Goal: Task Accomplishment & Management: Manage account settings

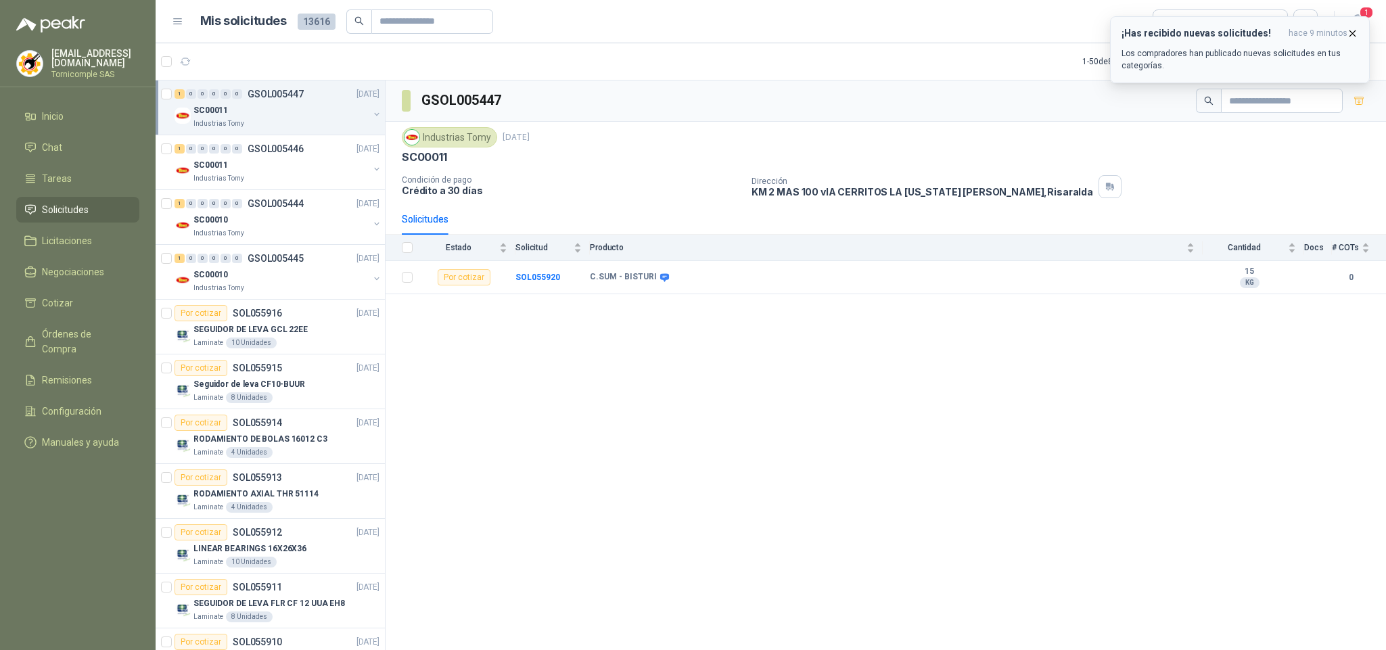
click at [1262, 51] on p "Los compradores han publicado nuevas solicitudes en tus categorías." at bounding box center [1239, 59] width 237 height 24
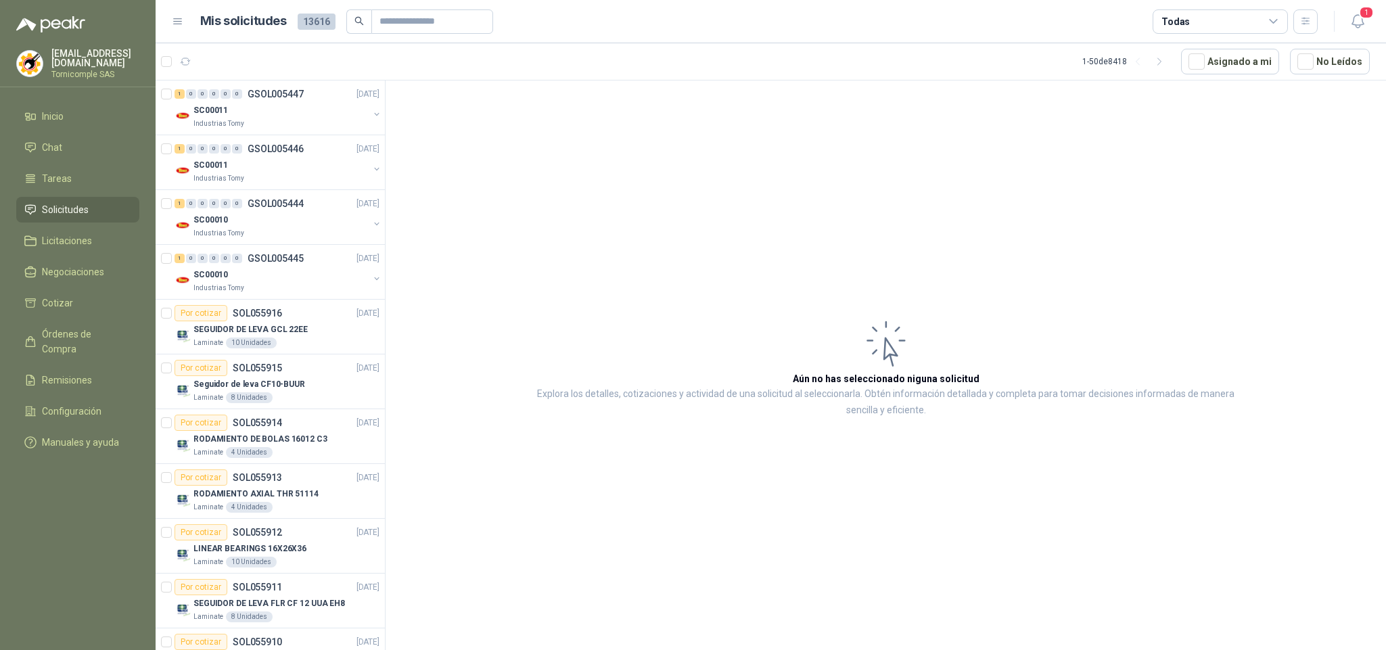
click at [1370, 23] on header "Mis solicitudes 13616 Todas 1" at bounding box center [771, 21] width 1230 height 43
click at [1349, 23] on icon "button" at bounding box center [1357, 21] width 17 height 17
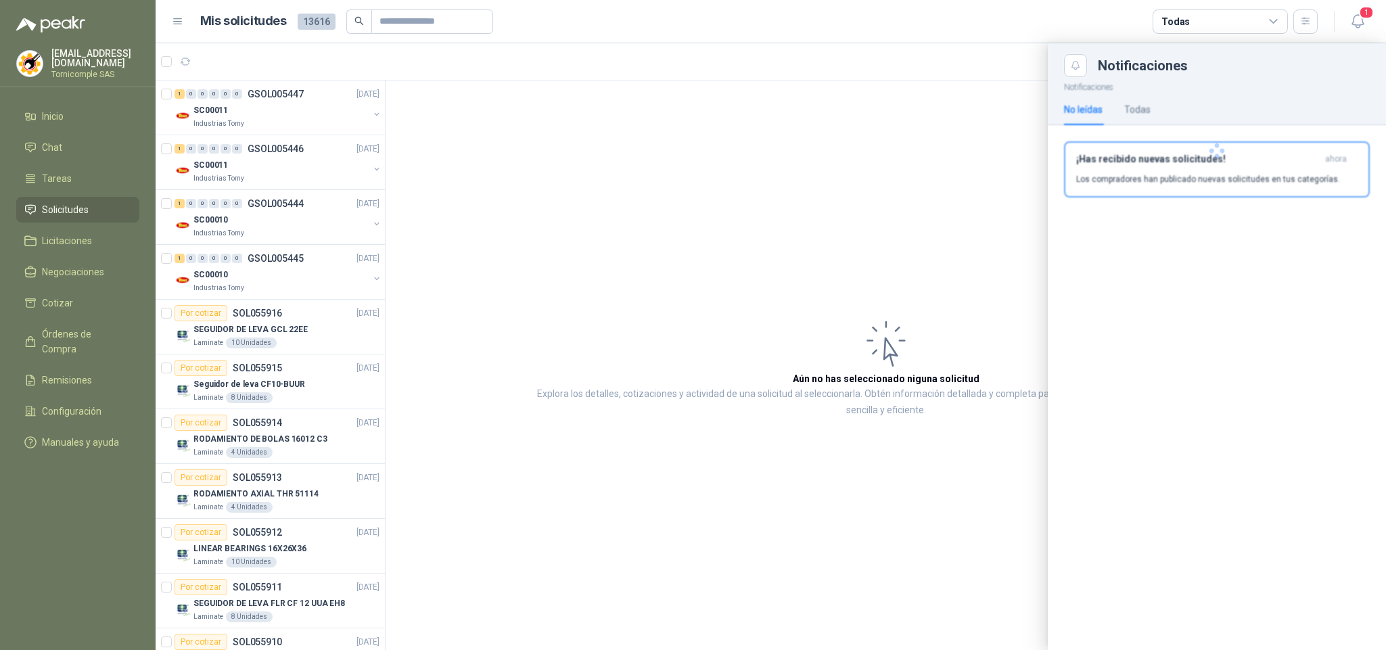
click at [1273, 154] on div at bounding box center [1217, 150] width 338 height 147
click at [1273, 154] on h3 "¡Has recibido nuevas solicitudes!" at bounding box center [1197, 159] width 243 height 11
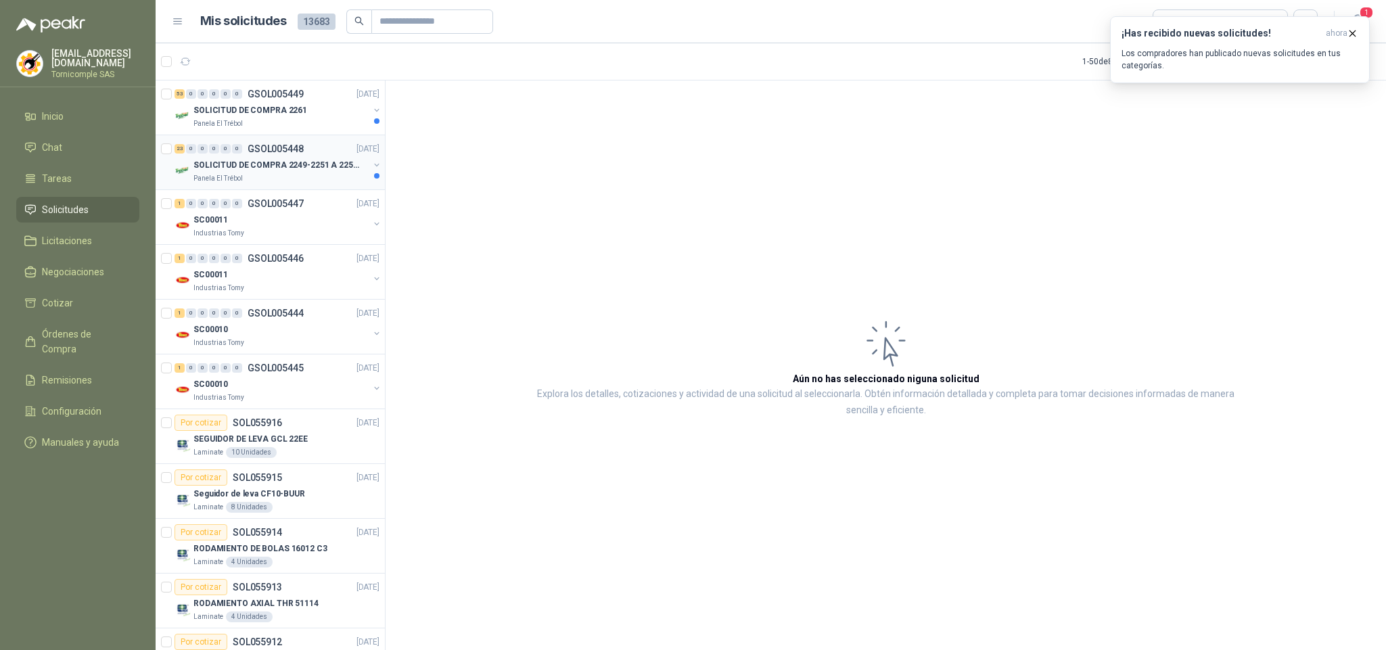
click at [313, 156] on div "23 0 0 0 0 0 GSOL005448 [DATE]" at bounding box center [278, 149] width 208 height 16
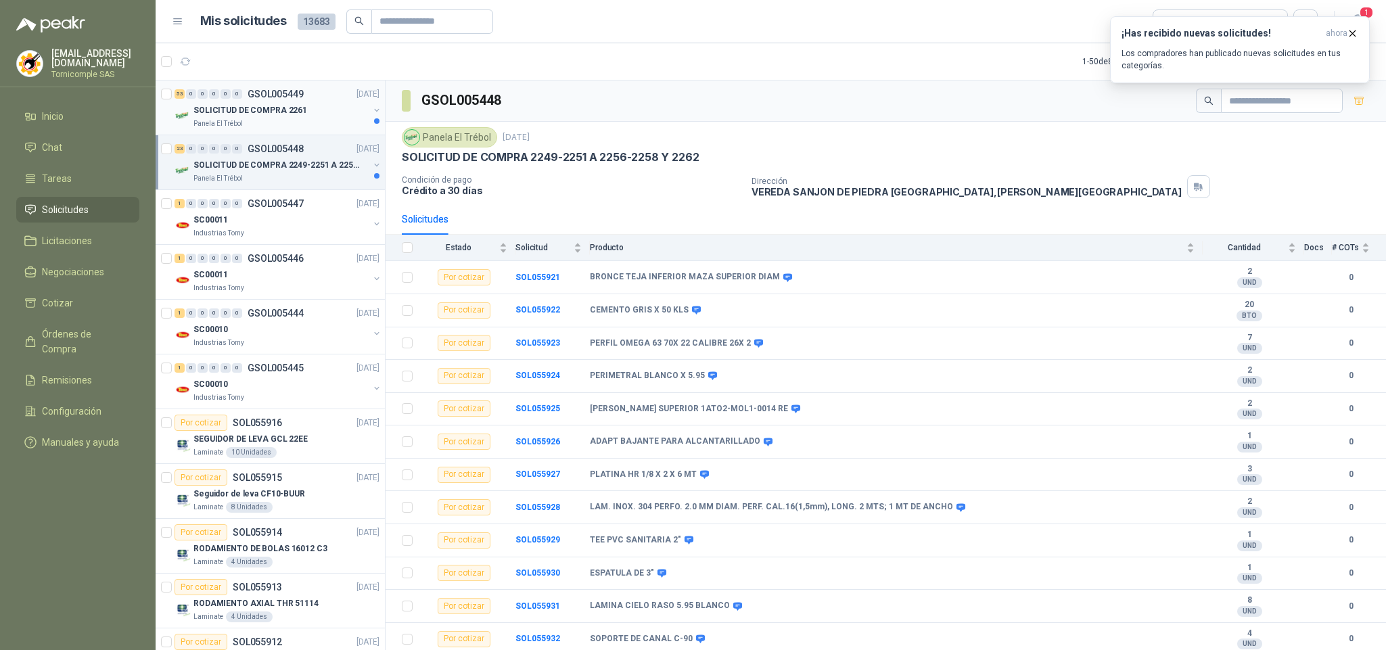
click at [301, 126] on div "Panela El Trébol" at bounding box center [280, 123] width 175 height 11
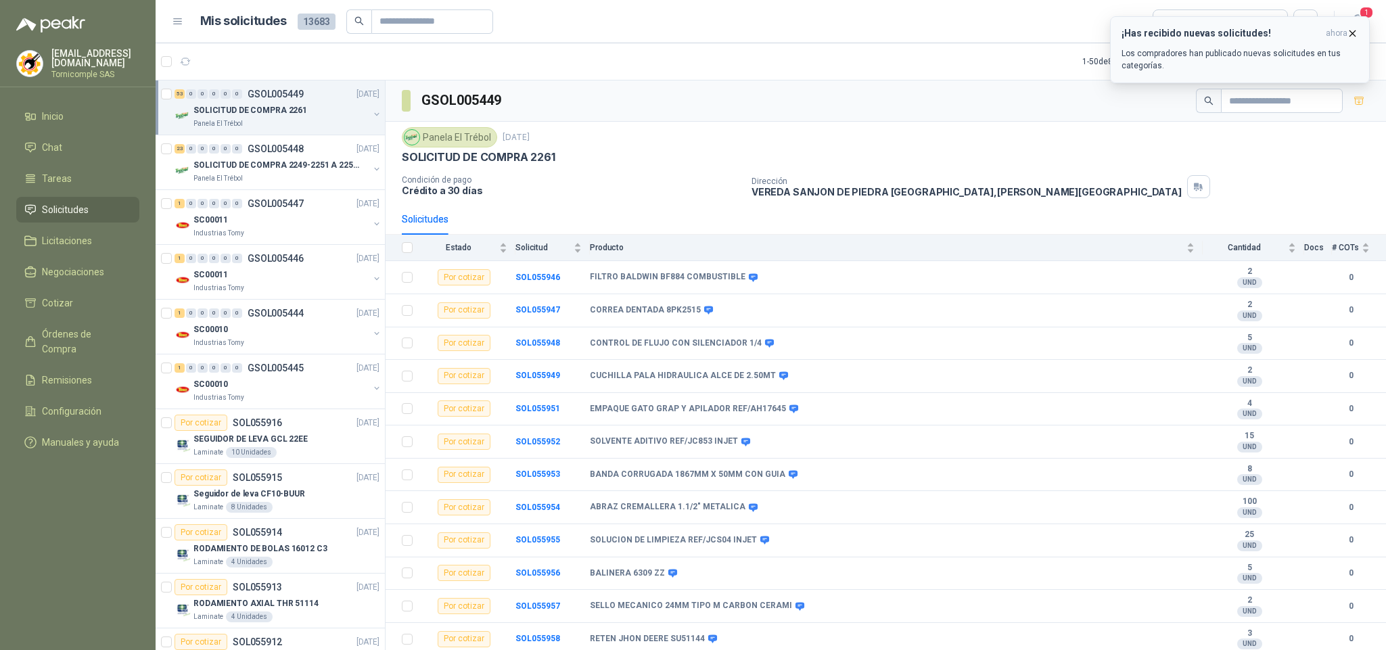
click at [1295, 55] on p "Los compradores han publicado nuevas solicitudes en tus categorías." at bounding box center [1239, 59] width 237 height 24
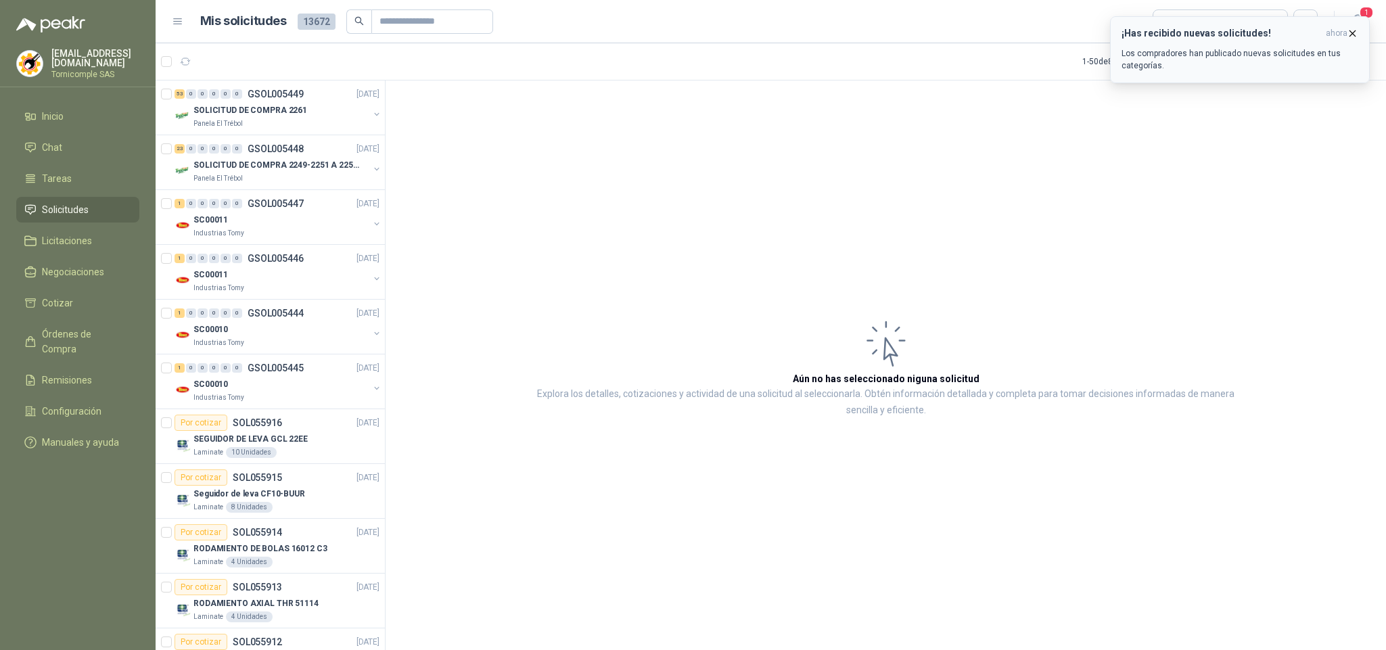
click at [1301, 55] on p "Los compradores han publicado nuevas solicitudes en tus categorías." at bounding box center [1239, 59] width 237 height 24
